Goal: Task Accomplishment & Management: Manage account settings

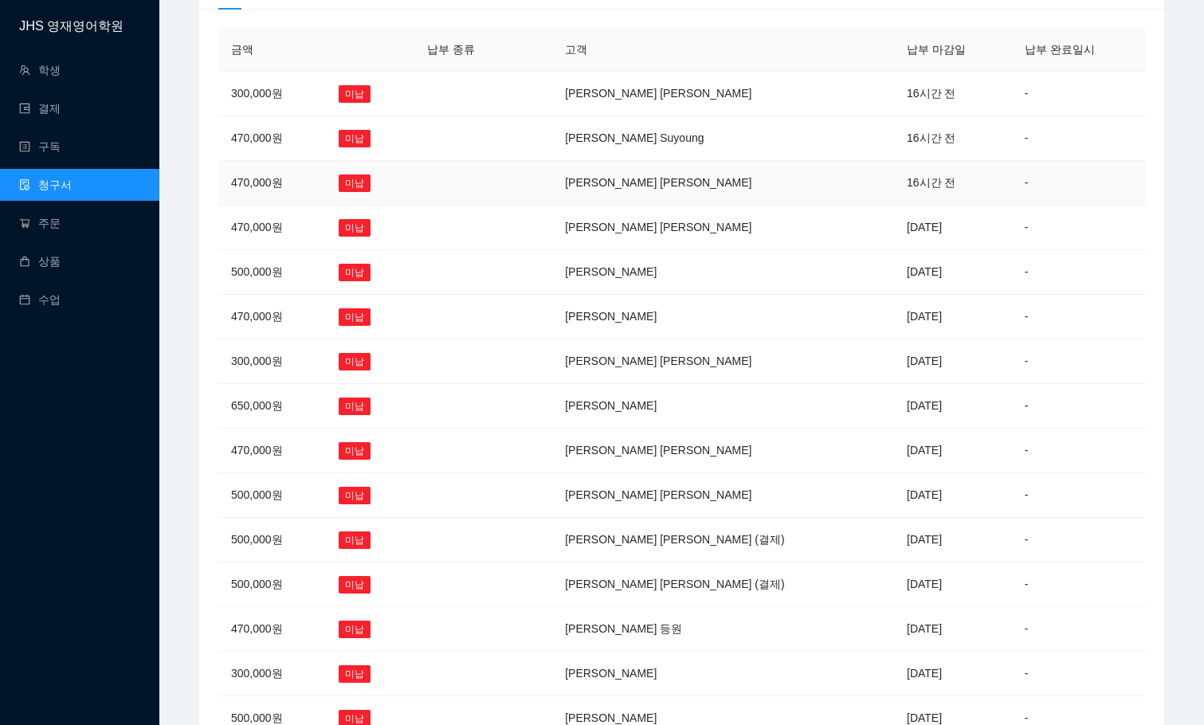
scroll to position [270, 0]
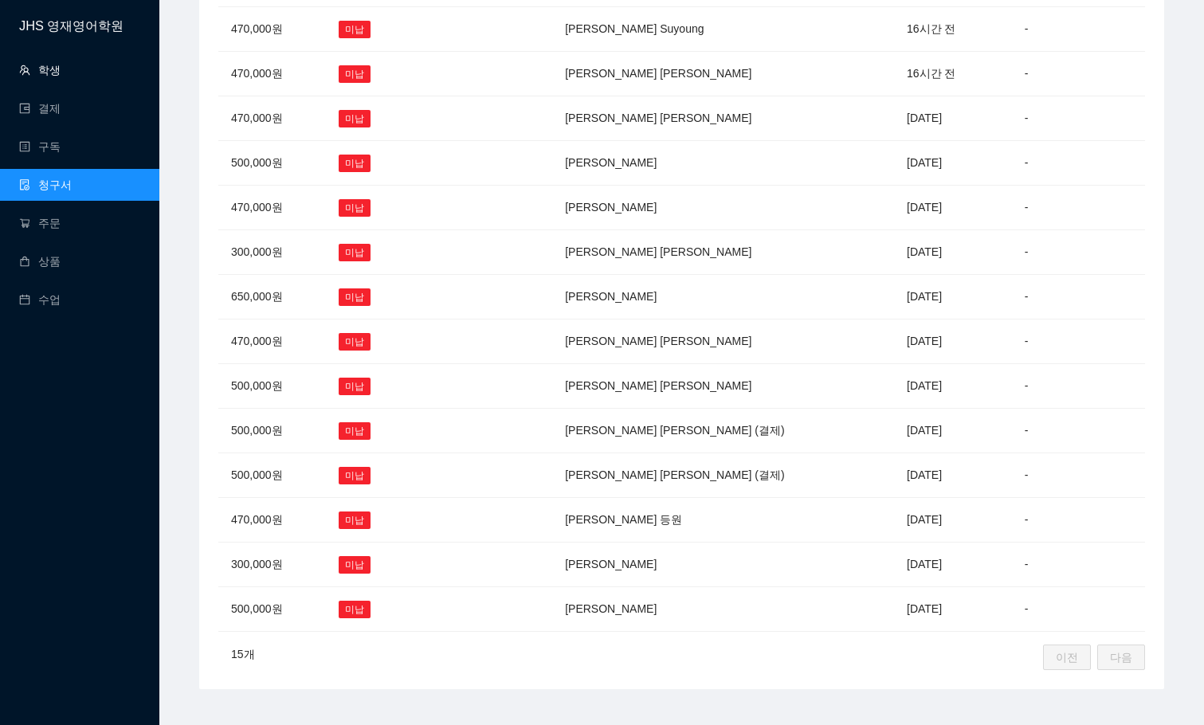
click at [49, 67] on link "학생" at bounding box center [39, 70] width 41 height 13
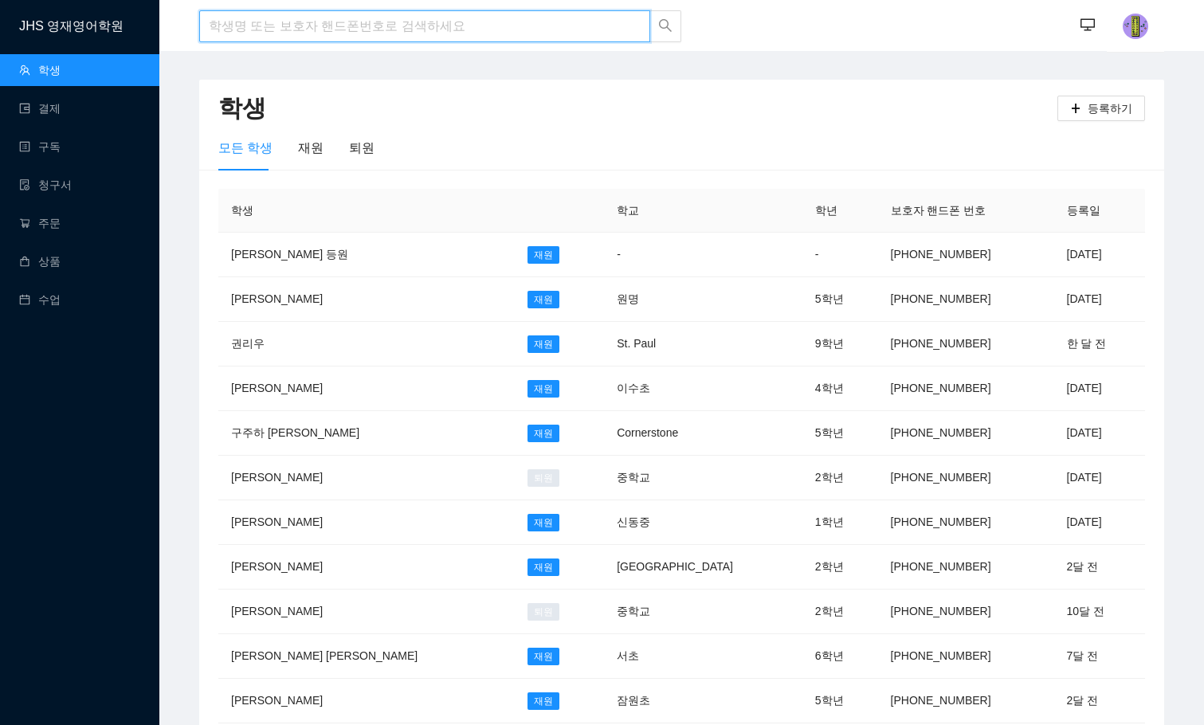
click at [296, 27] on input "search" at bounding box center [424, 26] width 451 height 32
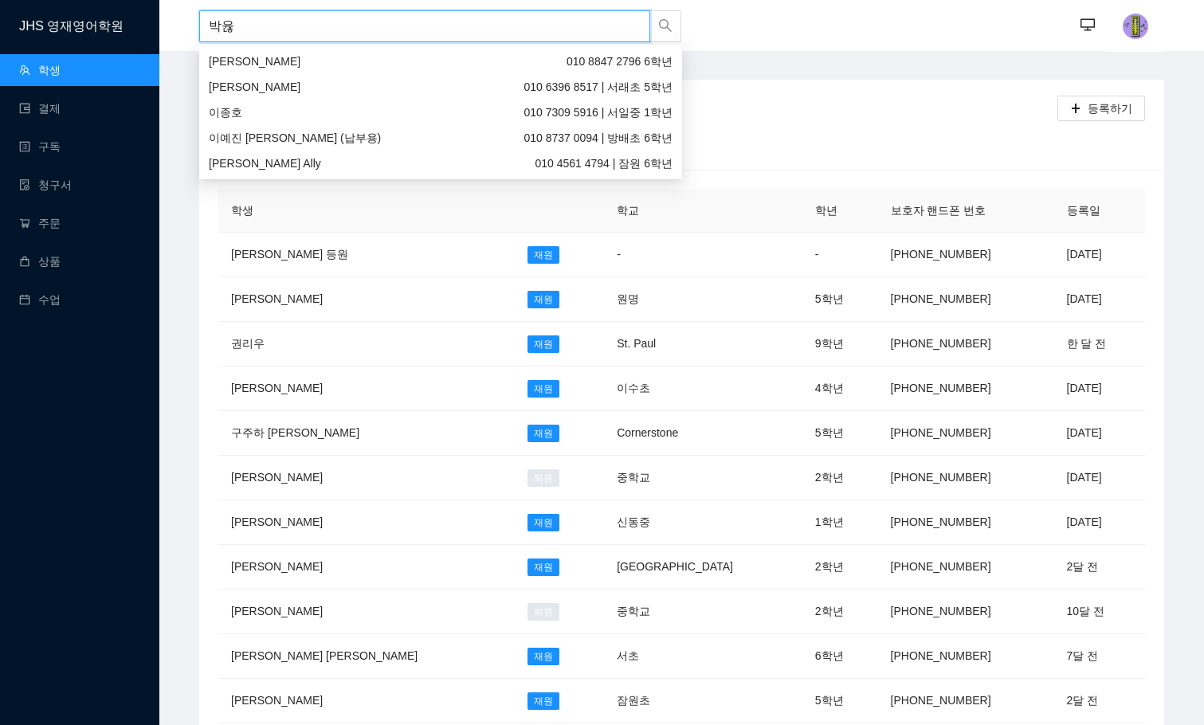
type input "박윤호"
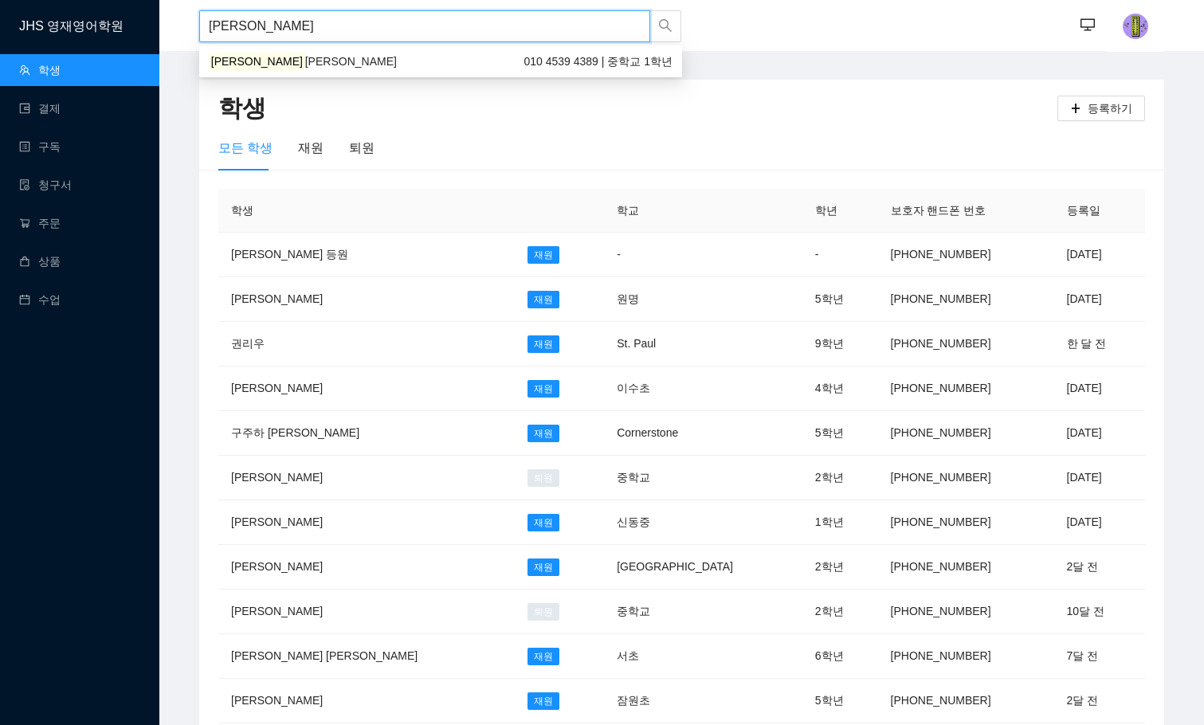
click at [297, 54] on div "박윤호 William 010 4539 4389 | 중학교 1학년" at bounding box center [441, 62] width 464 height 18
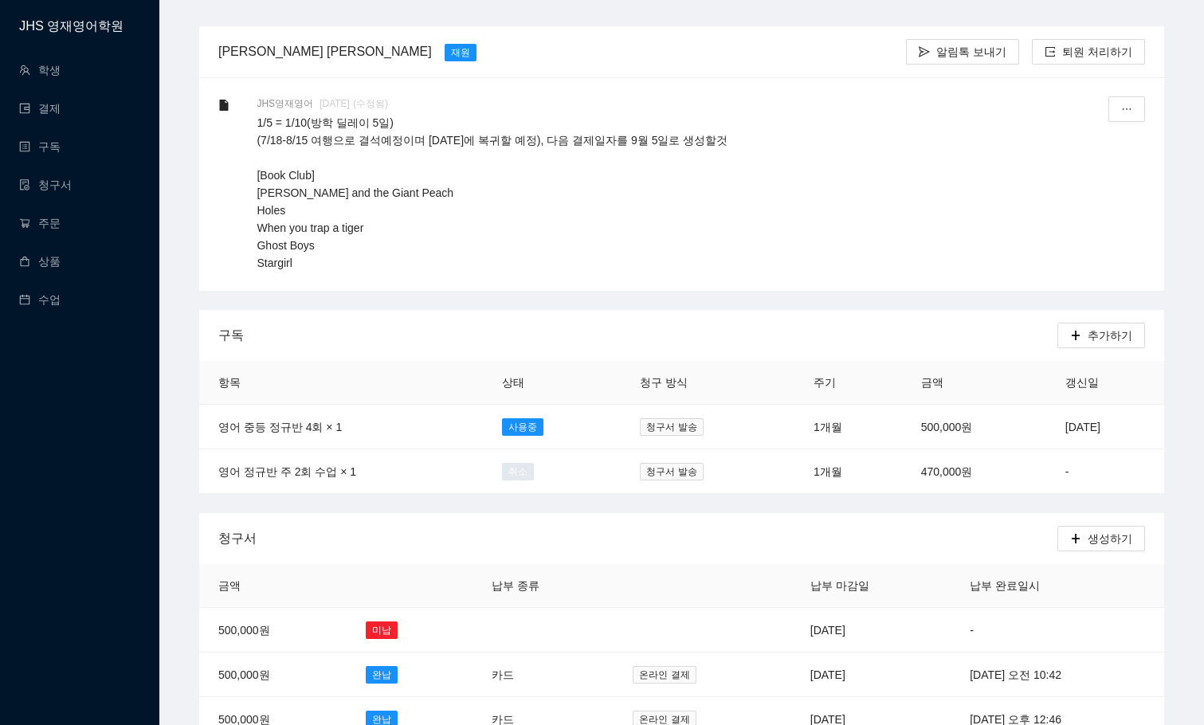
scroll to position [159, 0]
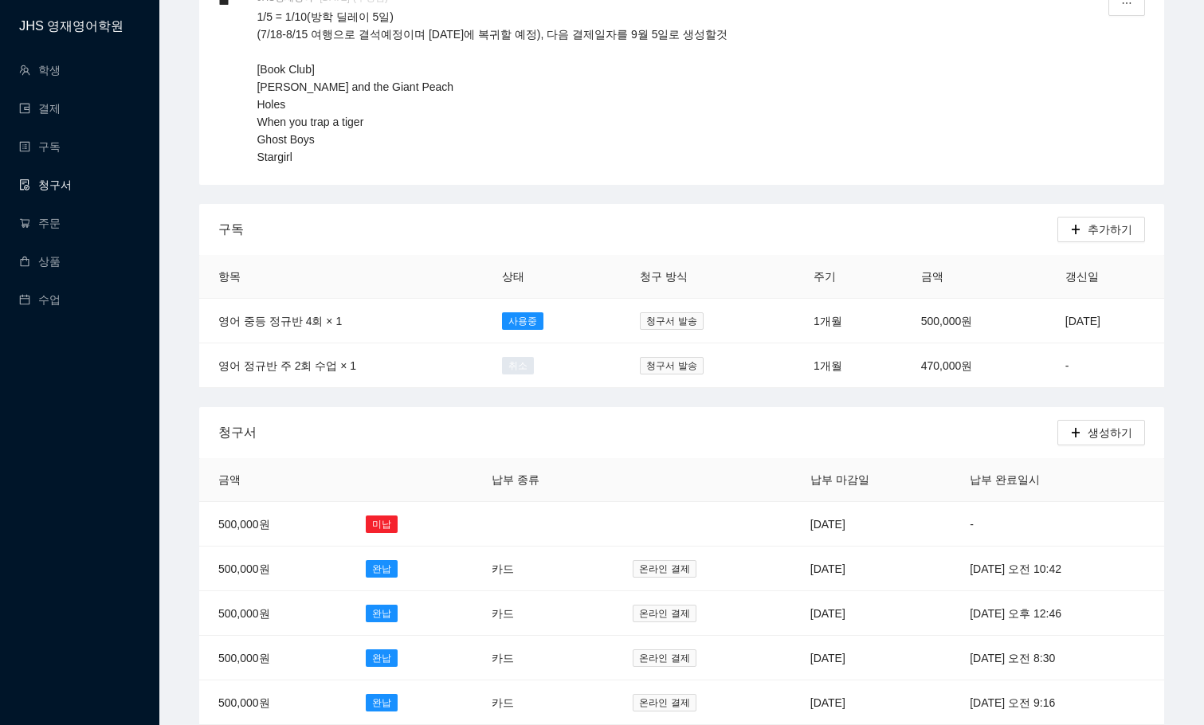
click at [69, 180] on link "청구서" at bounding box center [45, 184] width 53 height 13
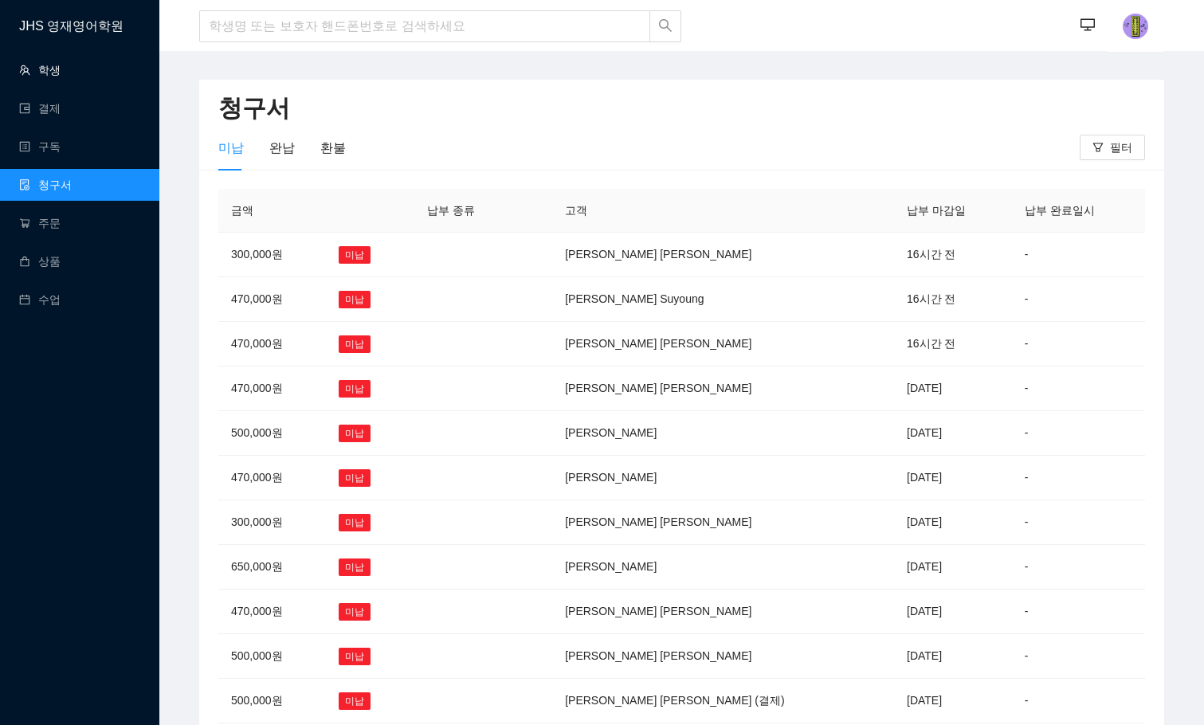
click at [61, 64] on link "학생" at bounding box center [39, 70] width 41 height 13
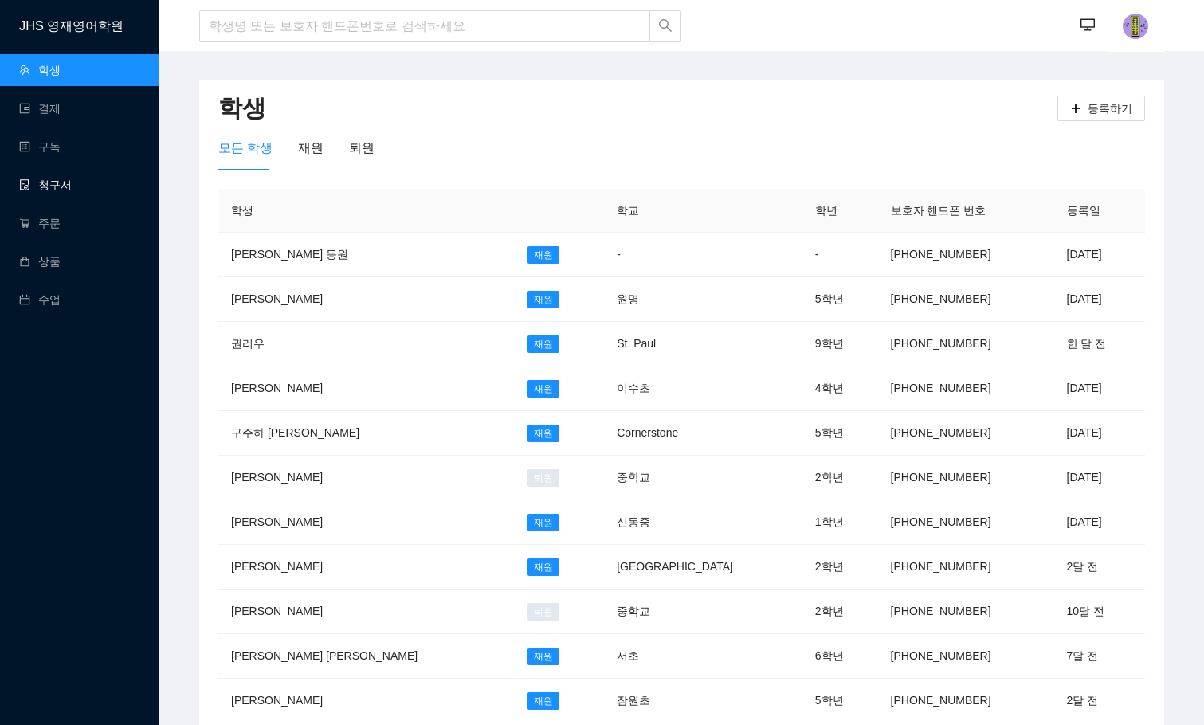
click at [57, 182] on link "청구서" at bounding box center [45, 184] width 53 height 13
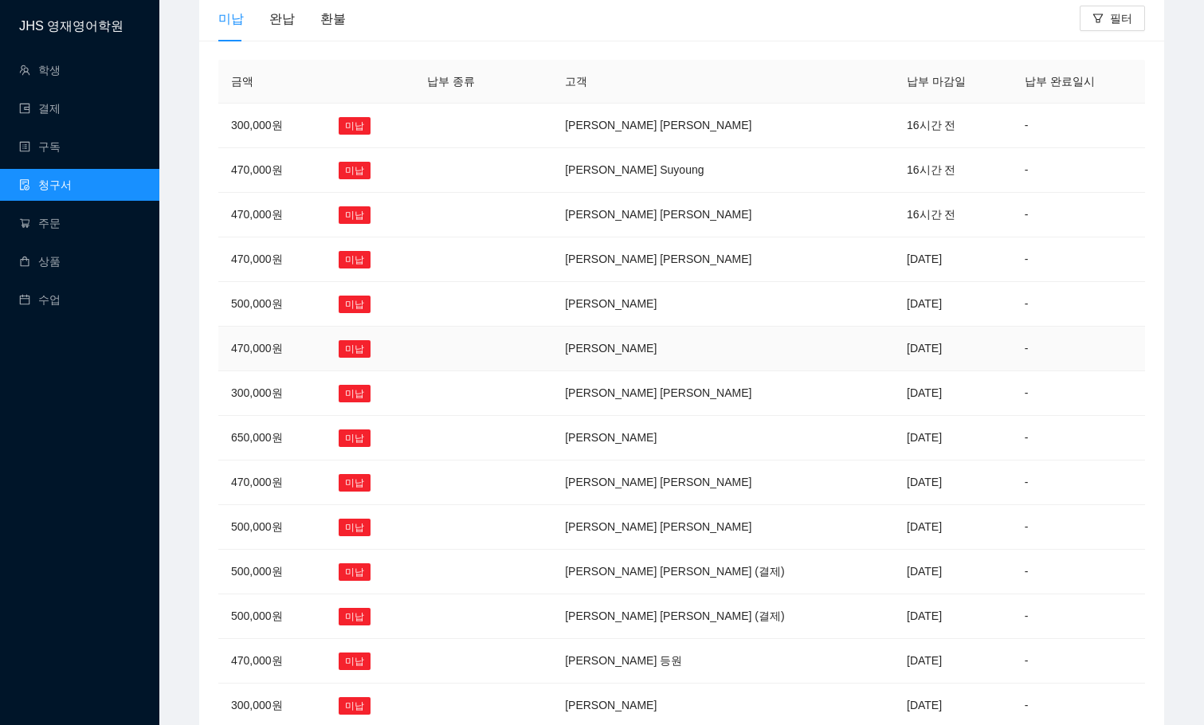
scroll to position [270, 0]
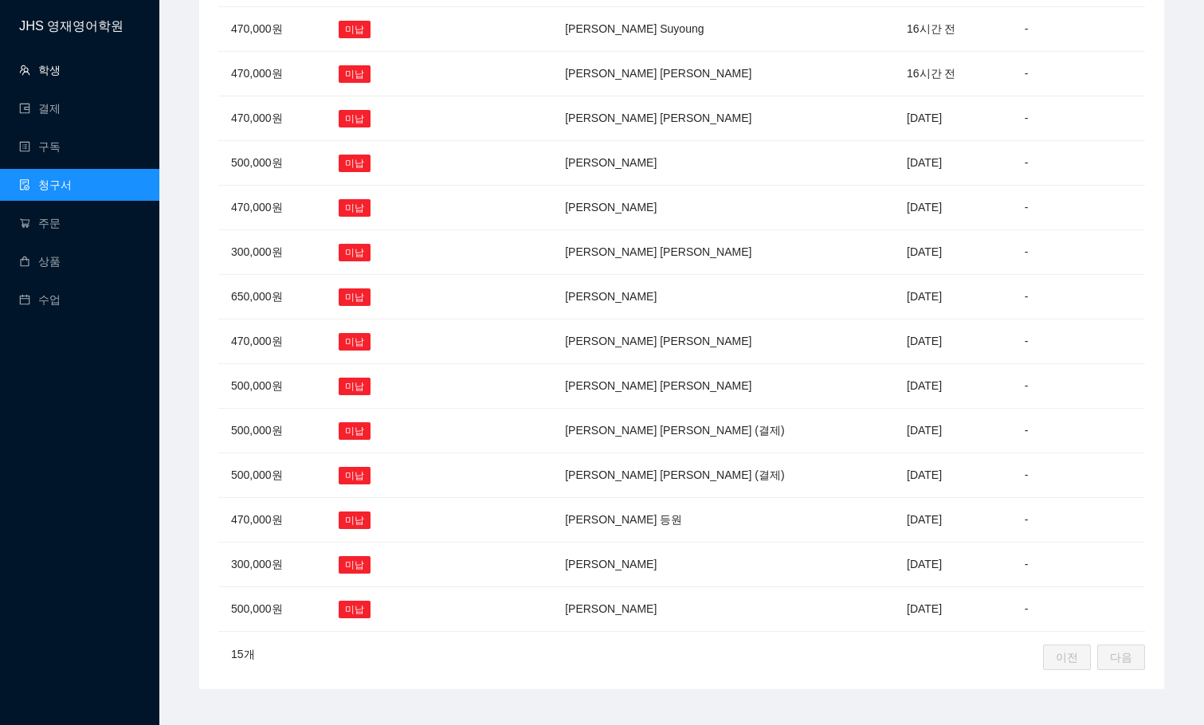
click at [61, 69] on link "학생" at bounding box center [39, 70] width 41 height 13
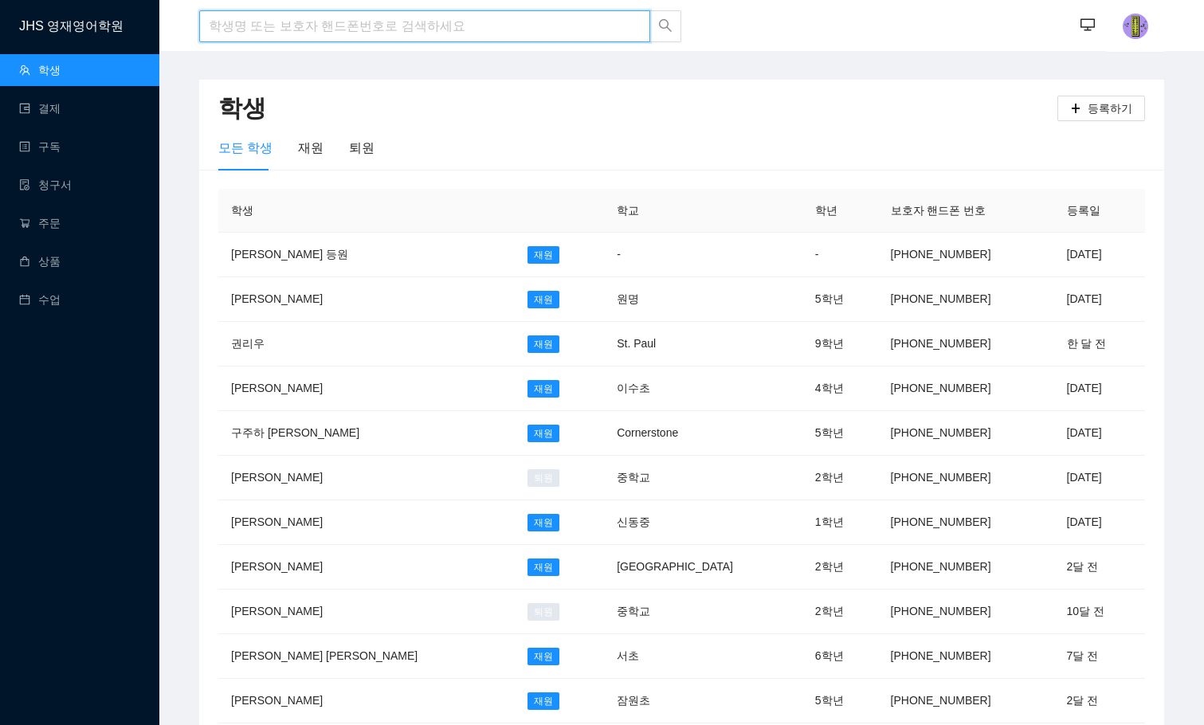
click at [405, 21] on input "search" at bounding box center [424, 26] width 451 height 32
type input "r"
type input "[PERSON_NAME]"
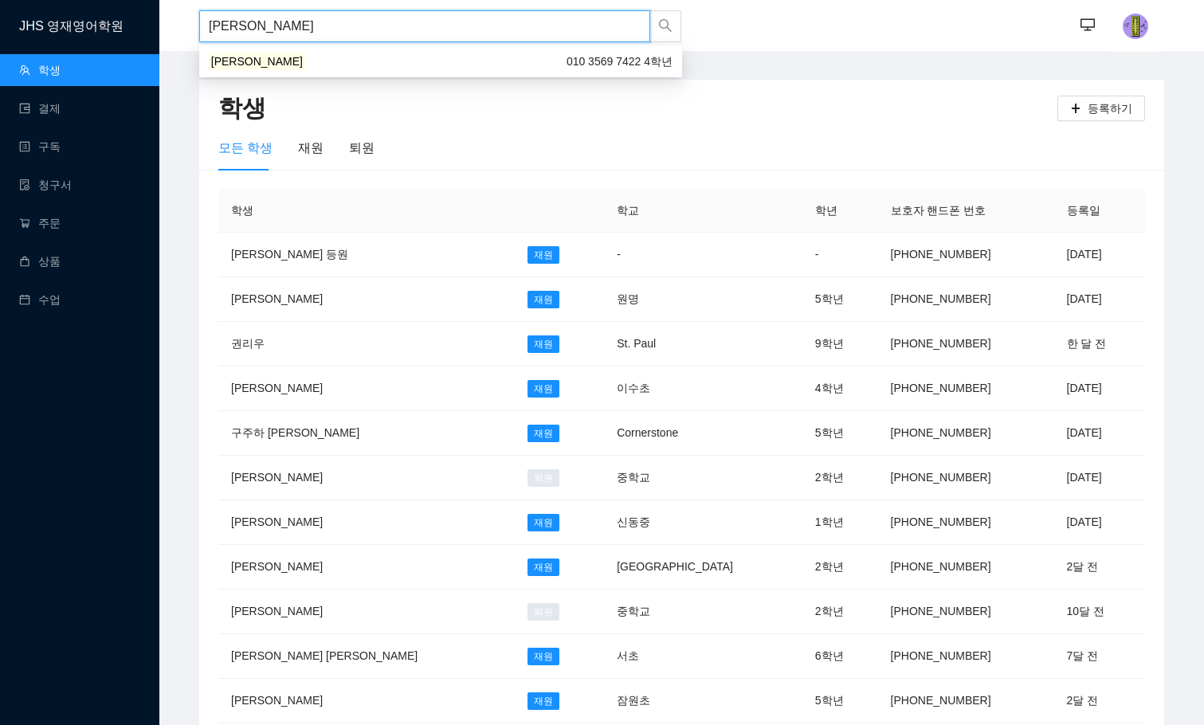
click at [376, 56] on div "김지아 010 3569 7422 4학년" at bounding box center [441, 62] width 464 height 18
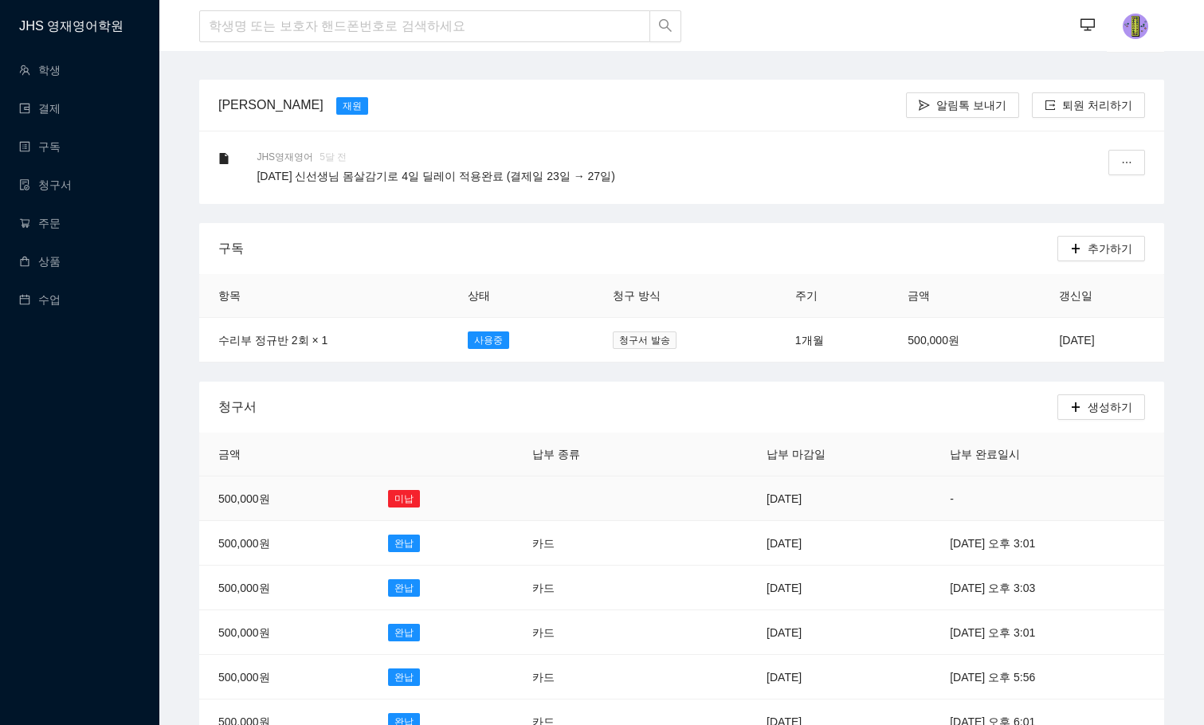
click at [747, 491] on td "[DATE]" at bounding box center [838, 499] width 183 height 45
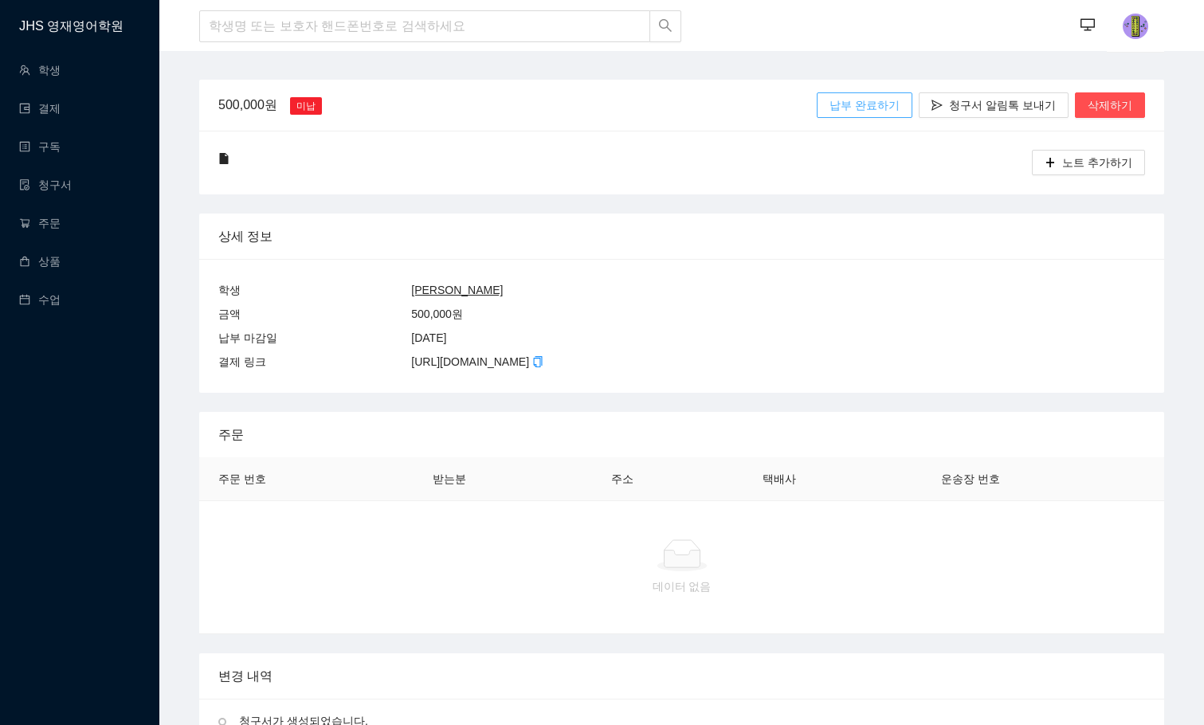
click at [870, 104] on span "납부 완료하기" at bounding box center [864, 105] width 70 height 18
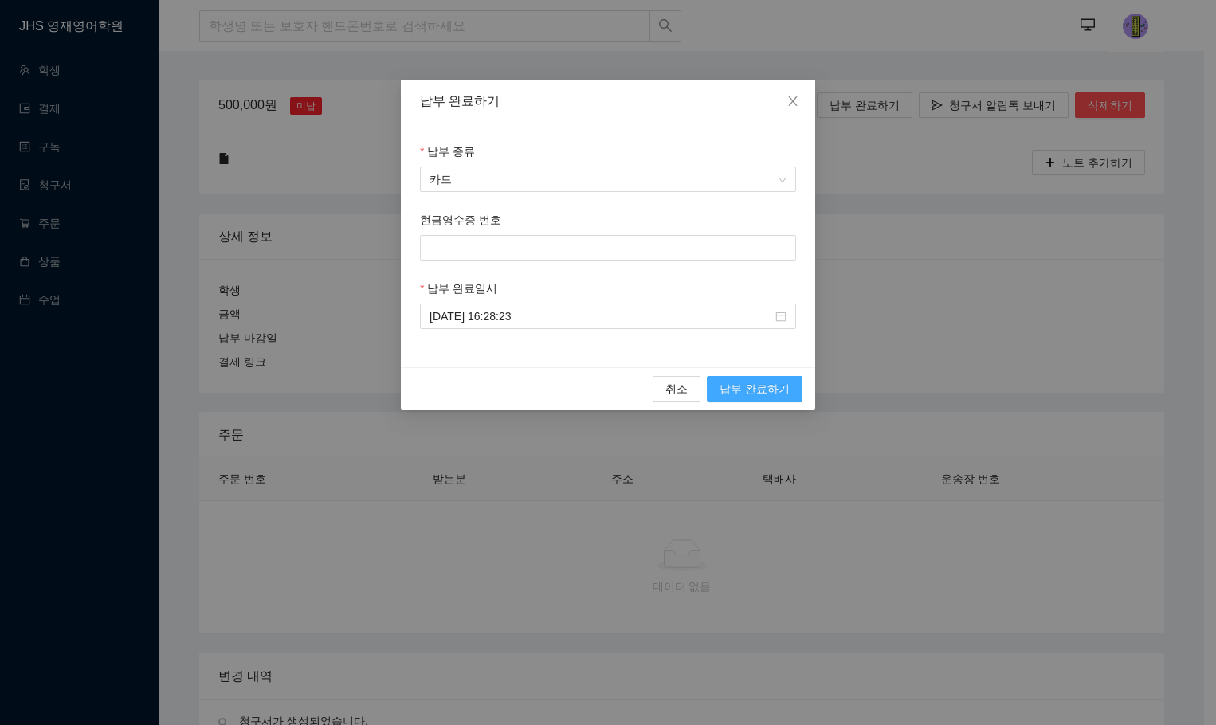
click at [741, 385] on span "납부 완료하기" at bounding box center [755, 389] width 70 height 18
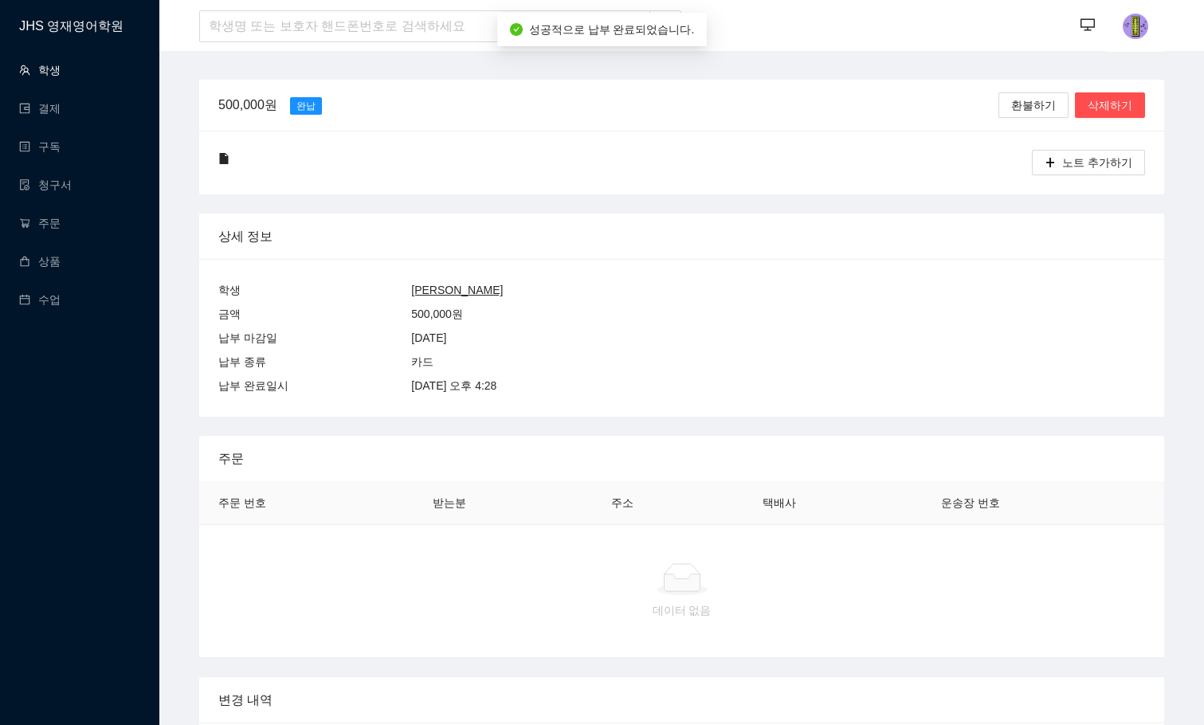
click at [45, 67] on link "학생" at bounding box center [39, 70] width 41 height 13
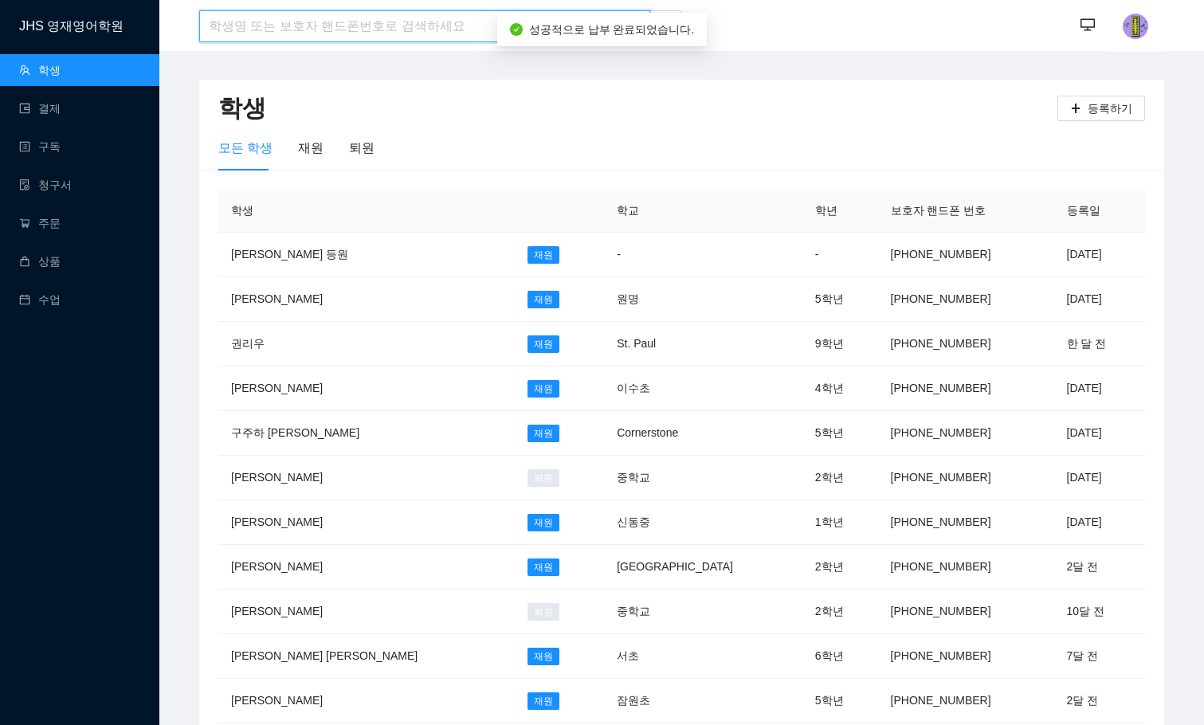
click at [316, 23] on input "search" at bounding box center [424, 26] width 451 height 32
type input "[PERSON_NAME]"
click at [320, 20] on input "[PERSON_NAME]" at bounding box center [424, 26] width 451 height 32
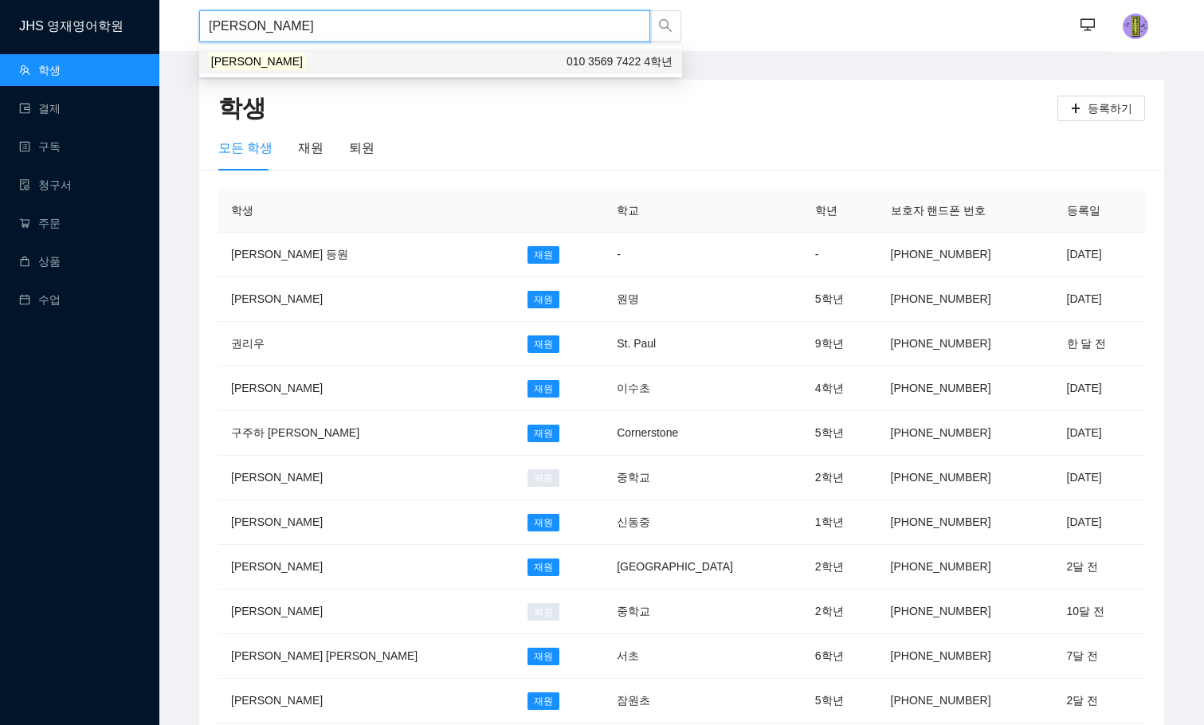
click at [317, 54] on div "김지아 010 3569 7422 4학년" at bounding box center [441, 62] width 464 height 18
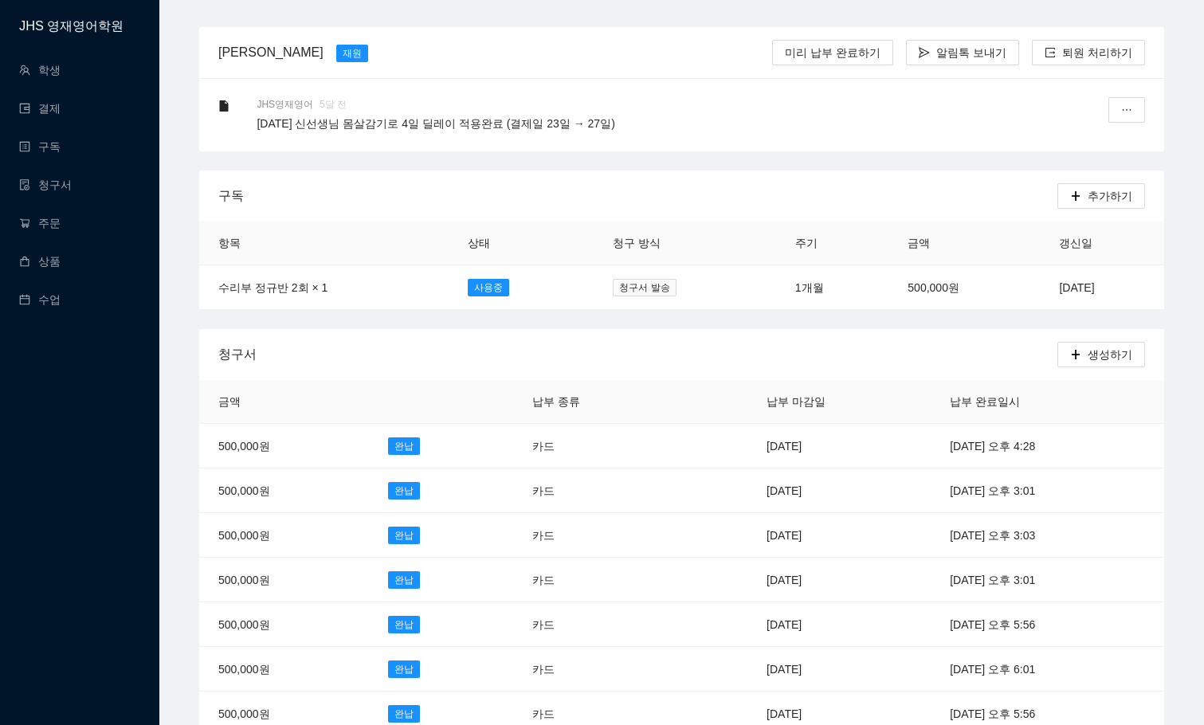
scroll to position [80, 0]
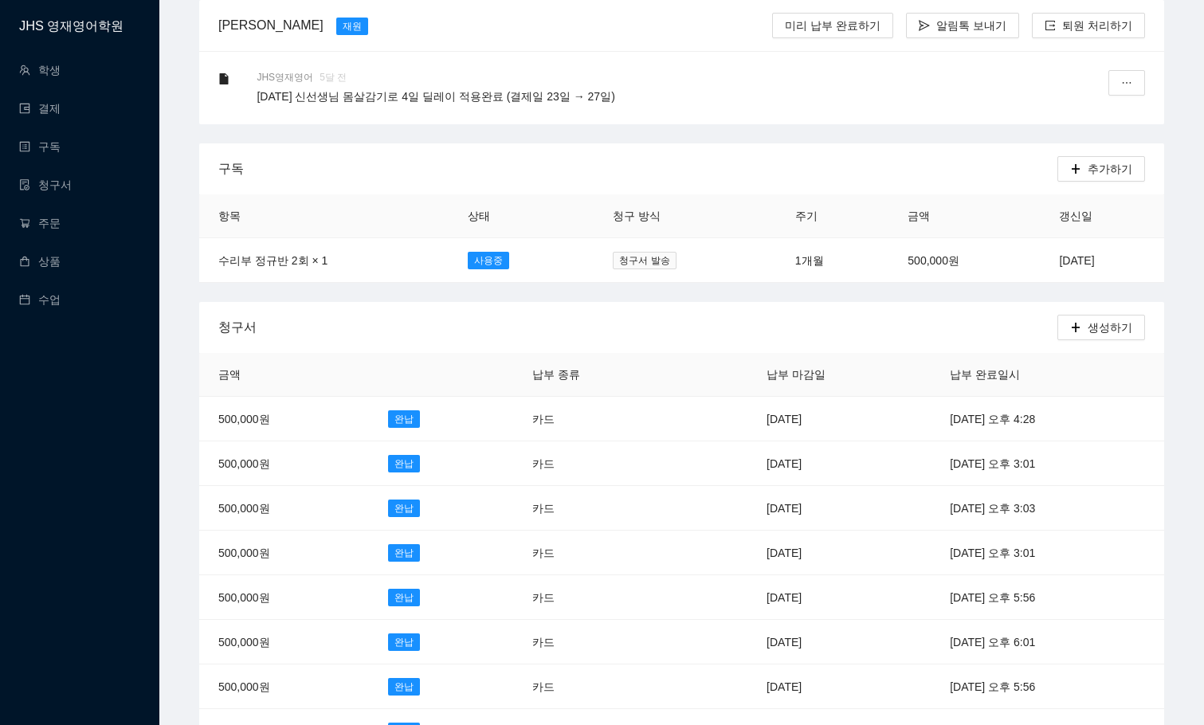
click at [696, 147] on div "구독" at bounding box center [637, 168] width 839 height 45
click at [59, 178] on link "청구서" at bounding box center [45, 184] width 53 height 13
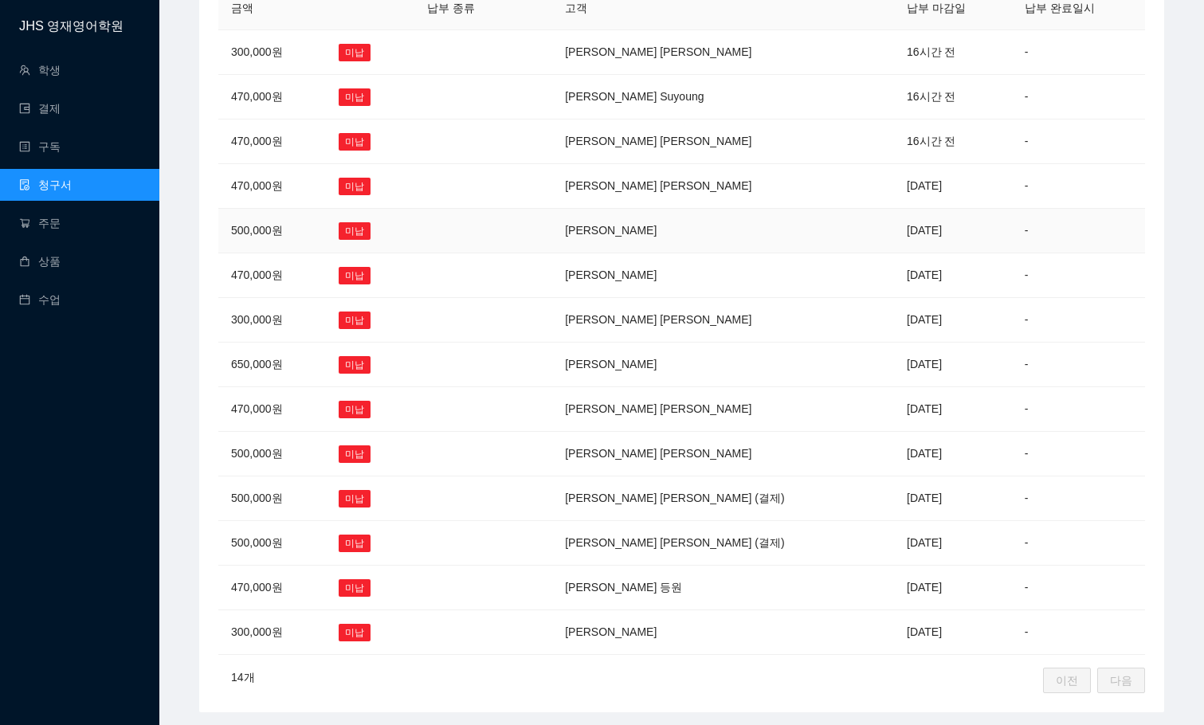
scroll to position [226, 0]
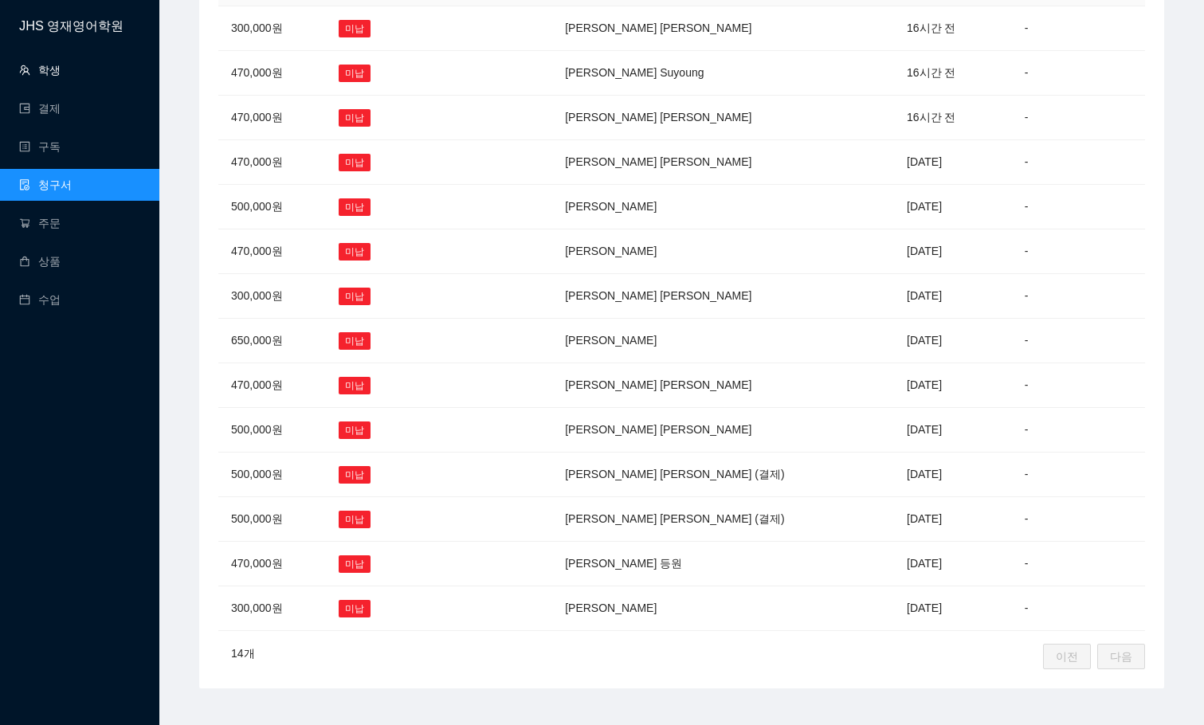
click at [45, 64] on link "학생" at bounding box center [39, 70] width 41 height 13
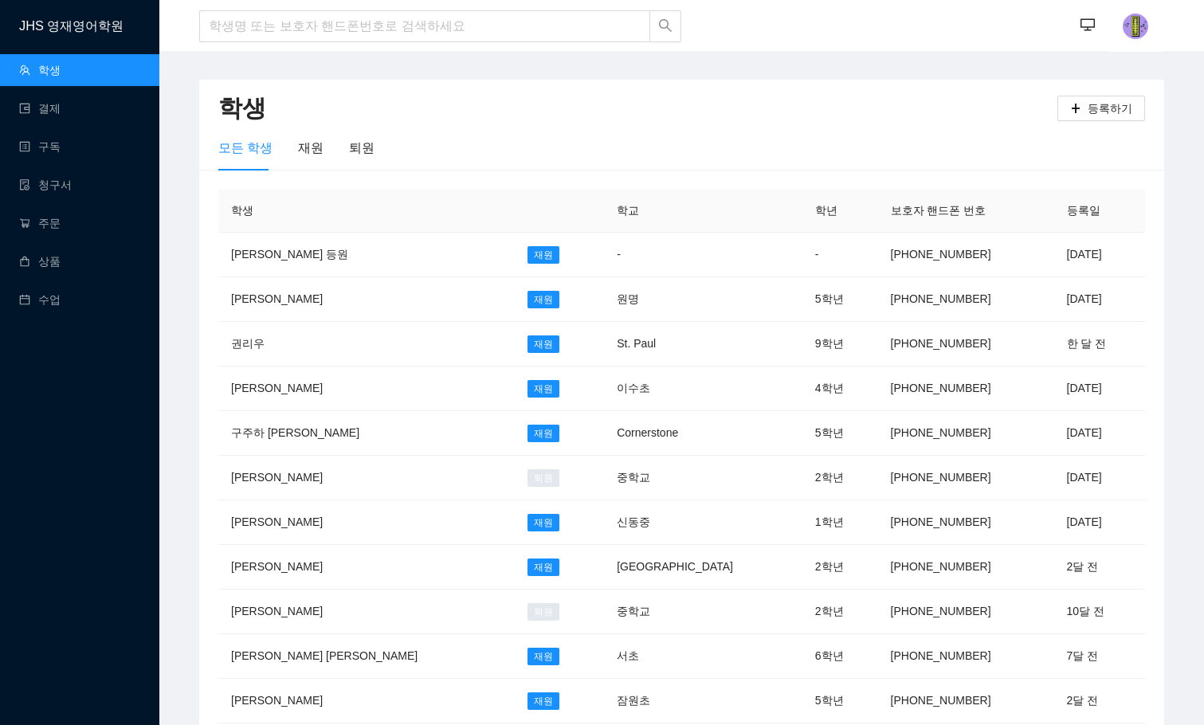
click at [986, 39] on div "··· ···" at bounding box center [923, 26] width 486 height 53
click at [45, 187] on link "청구서" at bounding box center [45, 184] width 53 height 13
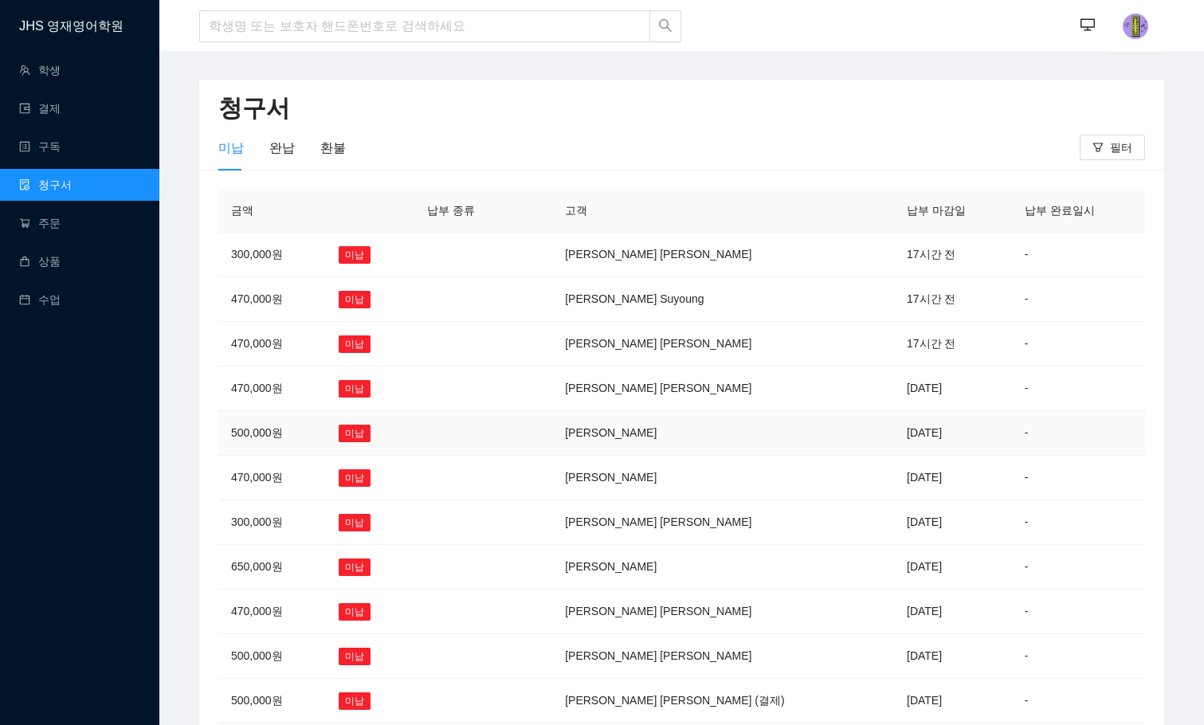
scroll to position [226, 0]
click at [806, 69] on main "청구서 미납 완납 환불 필터 금액 납부 종류 고객 납부 마감일 납부 완료일시 300,000원 미납 김소현 Sophia 17시간 전 - 470,…" at bounding box center [681, 507] width 1045 height 912
